Goal: Information Seeking & Learning: Learn about a topic

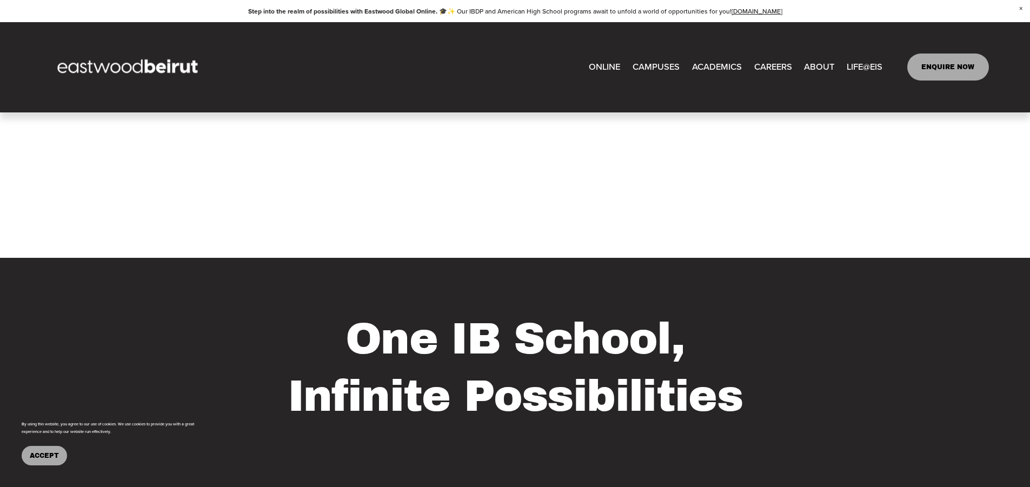
scroll to position [649, 0]
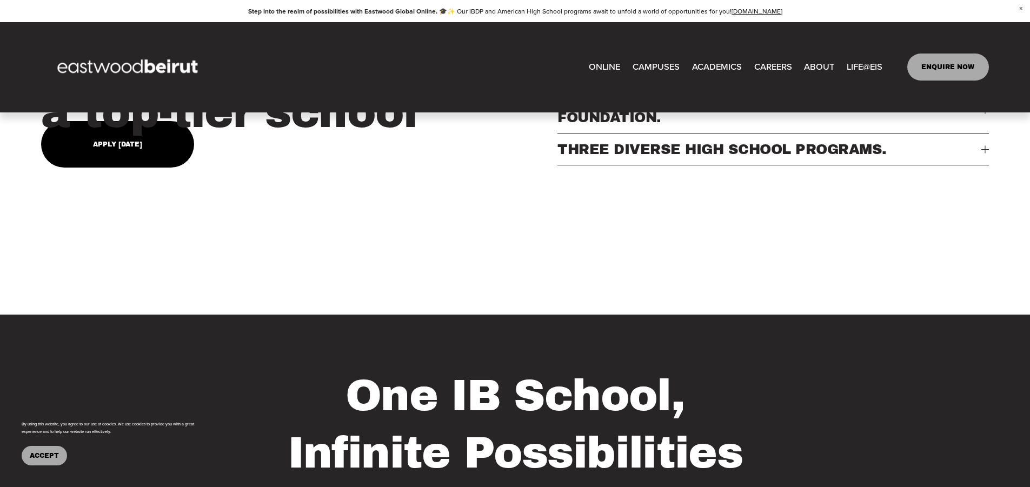
click at [0, 0] on span "Tuition & Financial Aid" at bounding box center [0, 0] width 0 height 0
type input "*****"
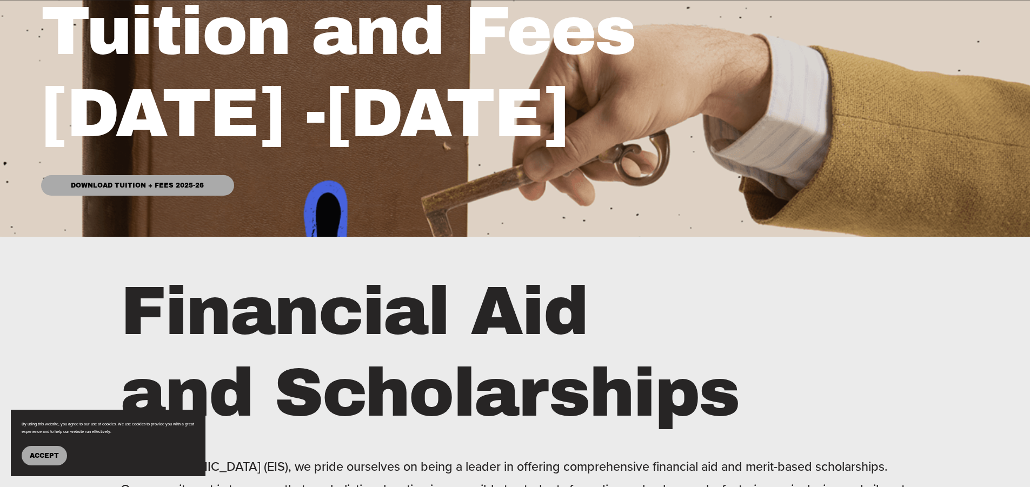
scroll to position [270, 0]
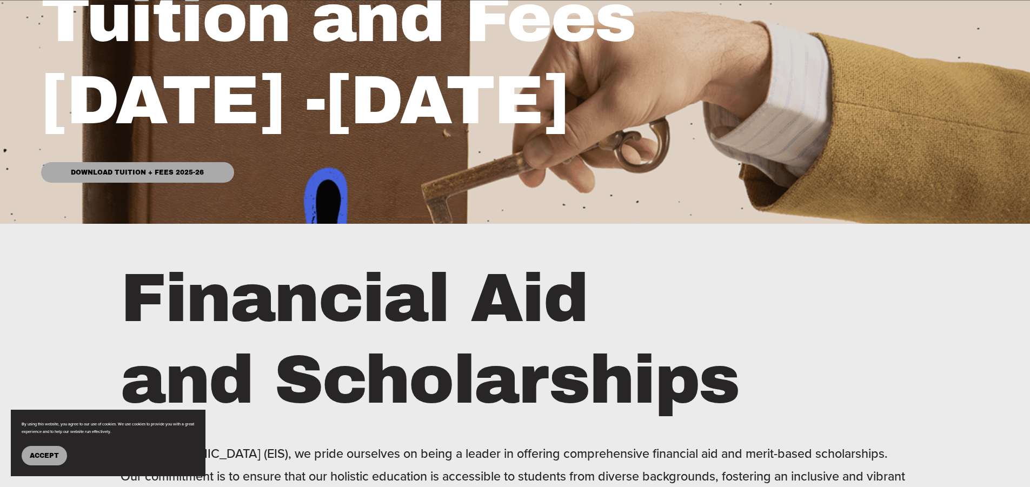
click at [147, 173] on link "Download Tuition + Fees 2025-26" at bounding box center [137, 172] width 192 height 21
click at [240, 303] on h1 "Financial Aid and Scholarships" at bounding box center [495, 340] width 749 height 164
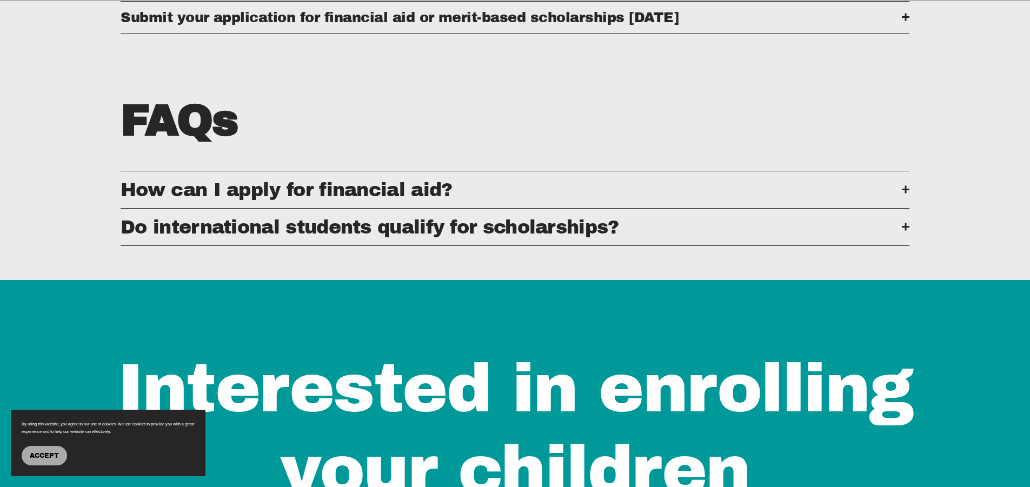
scroll to position [919, 0]
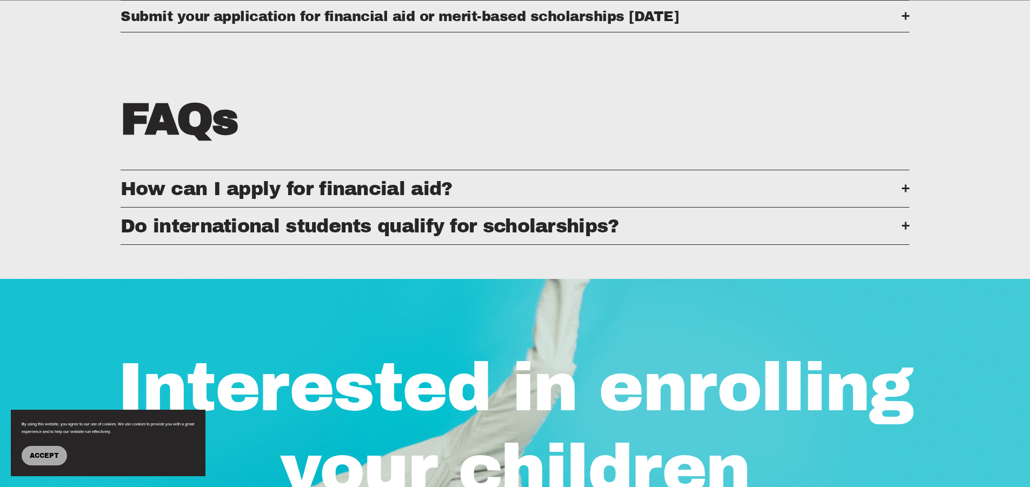
click at [906, 230] on div at bounding box center [906, 226] width 2 height 8
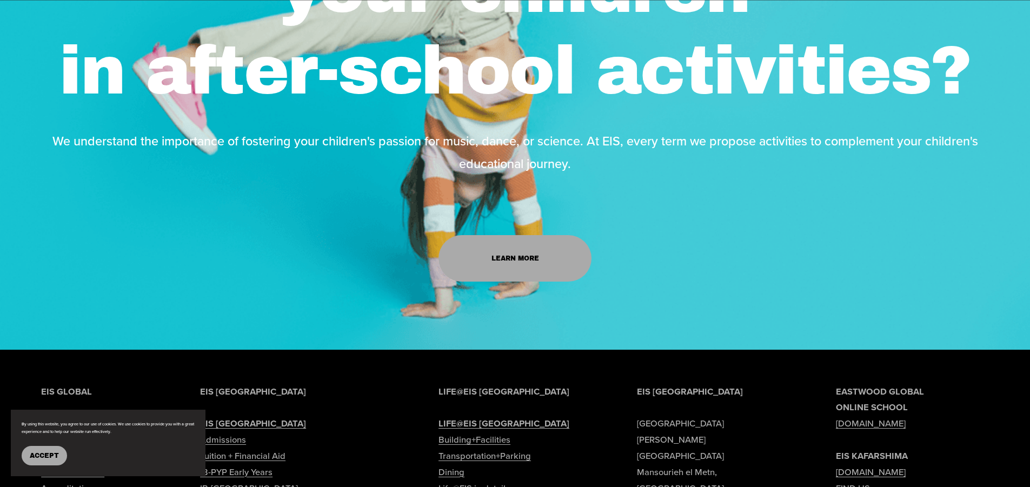
scroll to position [1514, 0]
